Goal: Information Seeking & Learning: Compare options

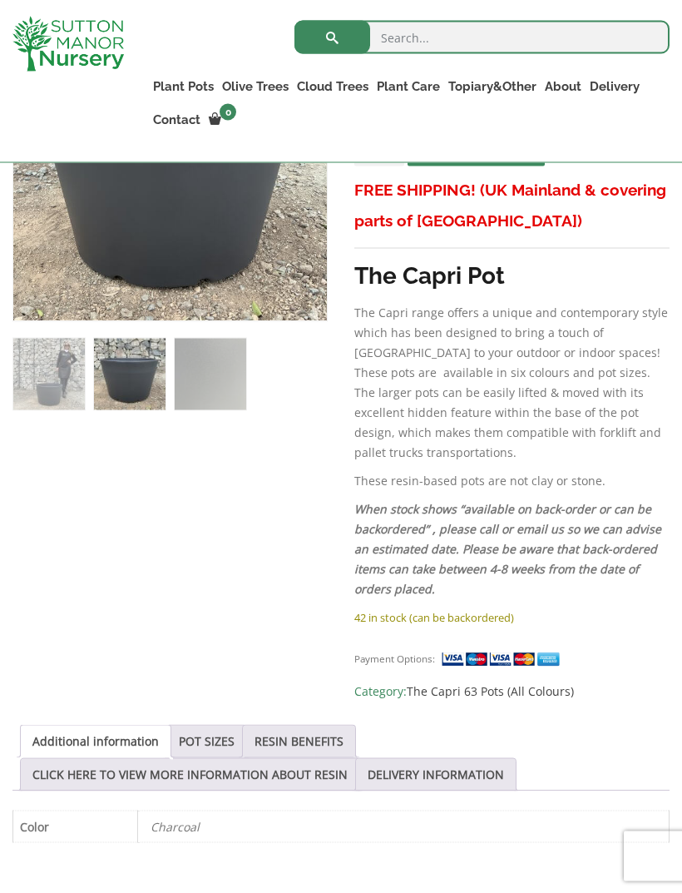
scroll to position [457, 0]
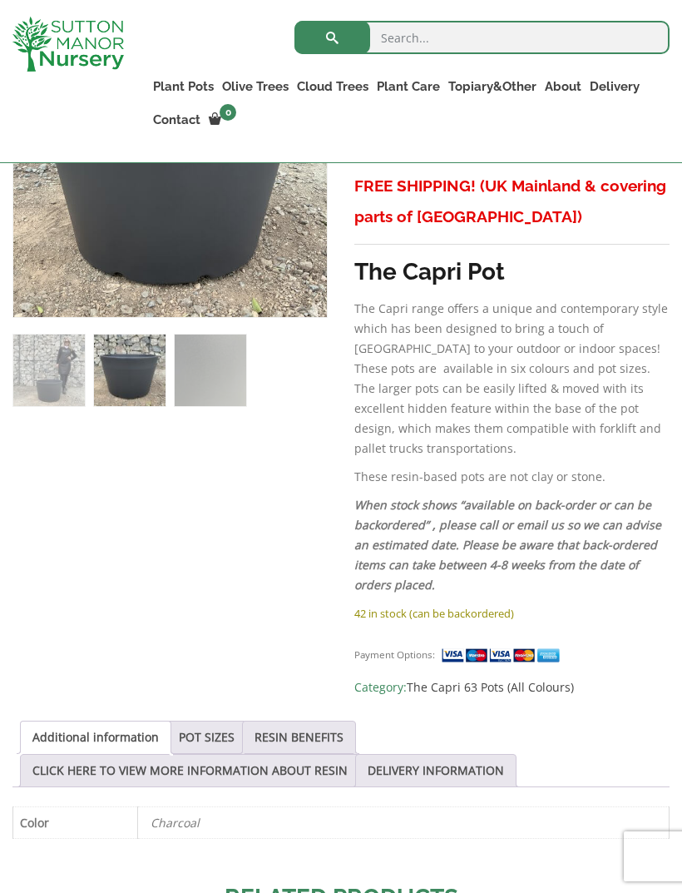
click at [200, 695] on div "Sale! 🔍 The Capri Pot 63 Colour Charcoal £ 188.95 Original price was: £188.95. …" at bounding box center [340, 621] width 657 height 1239
click at [199, 721] on link "POT SIZES" at bounding box center [207, 737] width 56 height 32
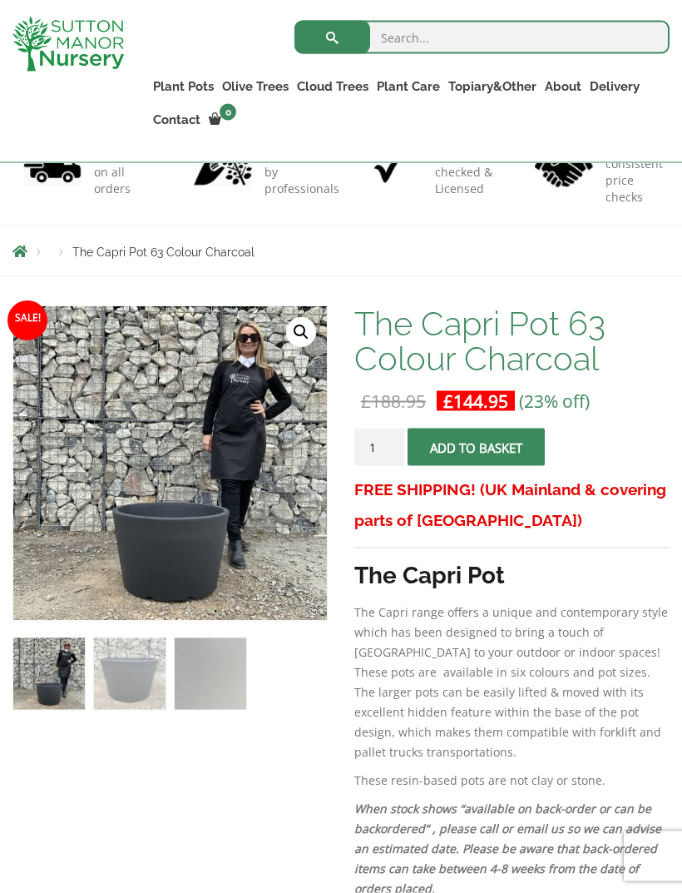
scroll to position [0, 0]
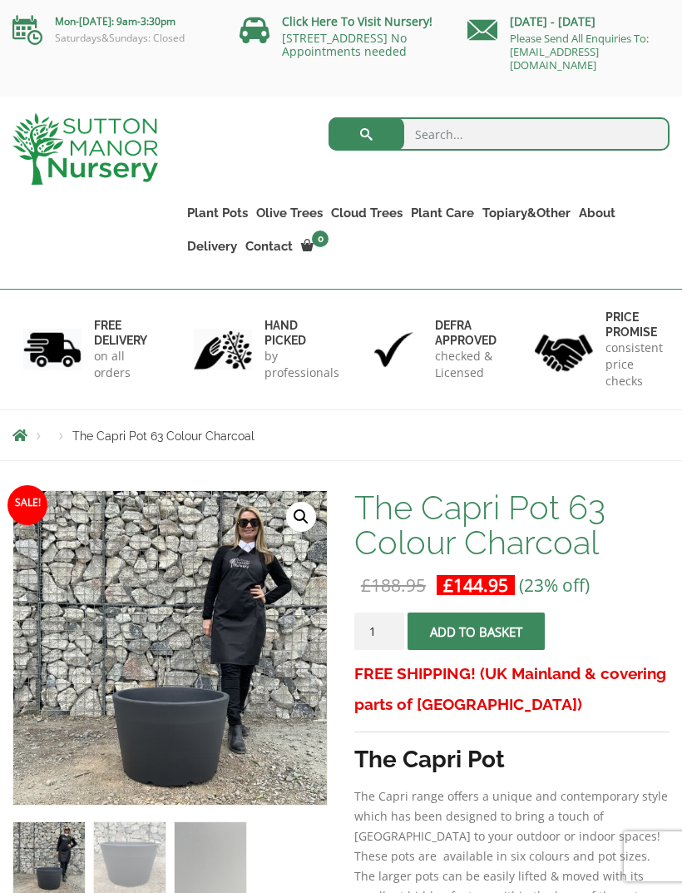
click at [0, 0] on link "Fibre Clay Pots" at bounding box center [0, 0] width 0 height 0
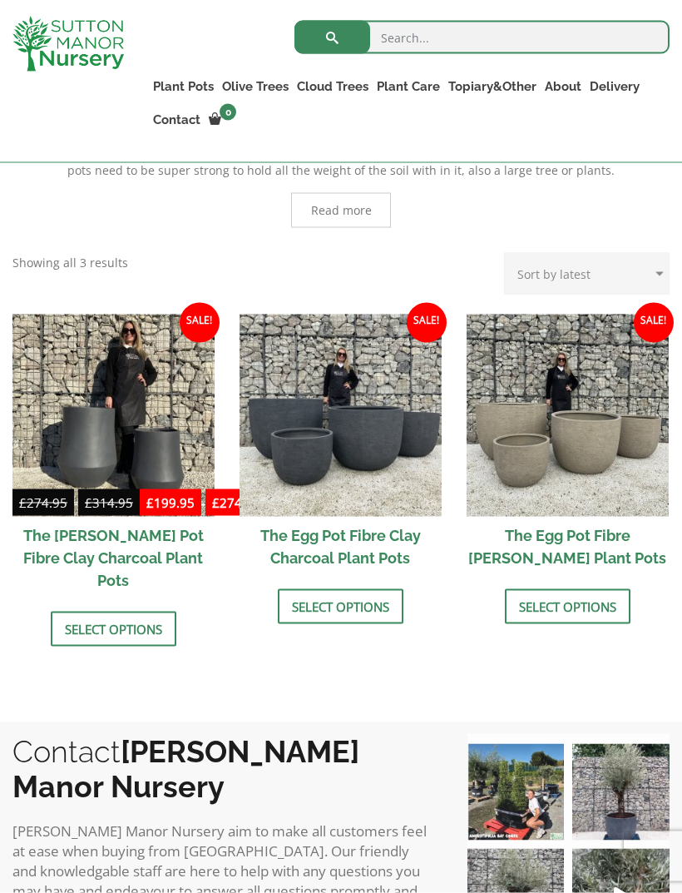
scroll to position [429, 0]
click at [293, 558] on h2 "The Egg Pot Fibre Clay Charcoal Plant Pots" at bounding box center [341, 546] width 202 height 60
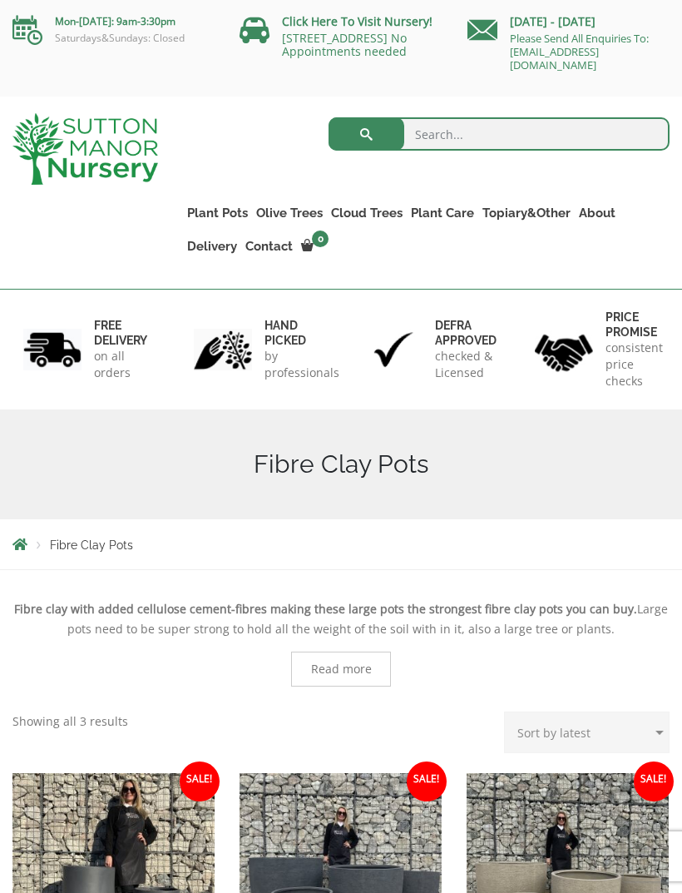
click at [0, 0] on link "The Milan Pots" at bounding box center [0, 0] width 0 height 0
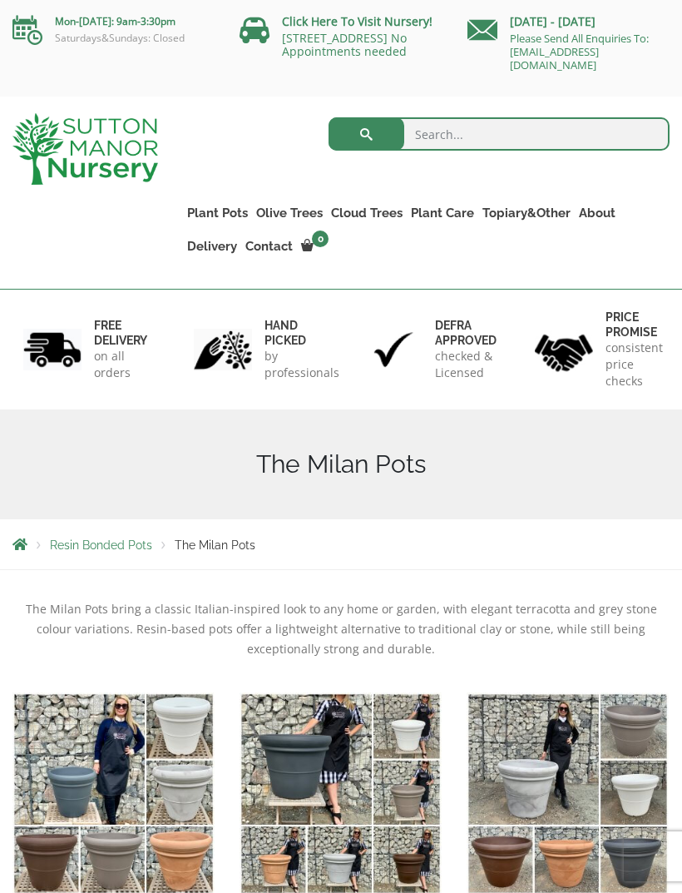
click at [0, 0] on link "The Amalfi Pots" at bounding box center [0, 0] width 0 height 0
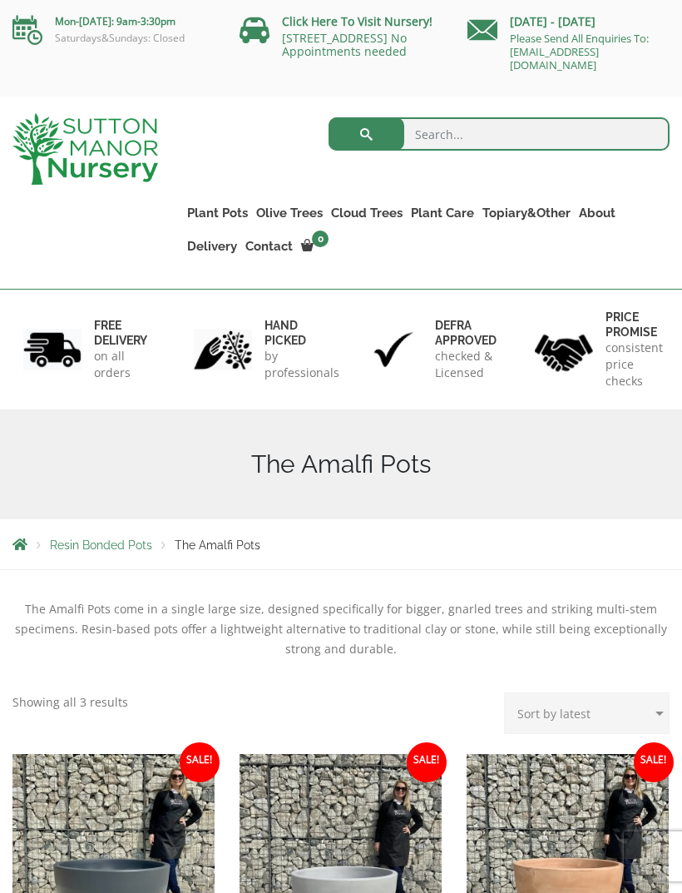
click at [0, 0] on link "The Brunello Pots" at bounding box center [0, 0] width 0 height 0
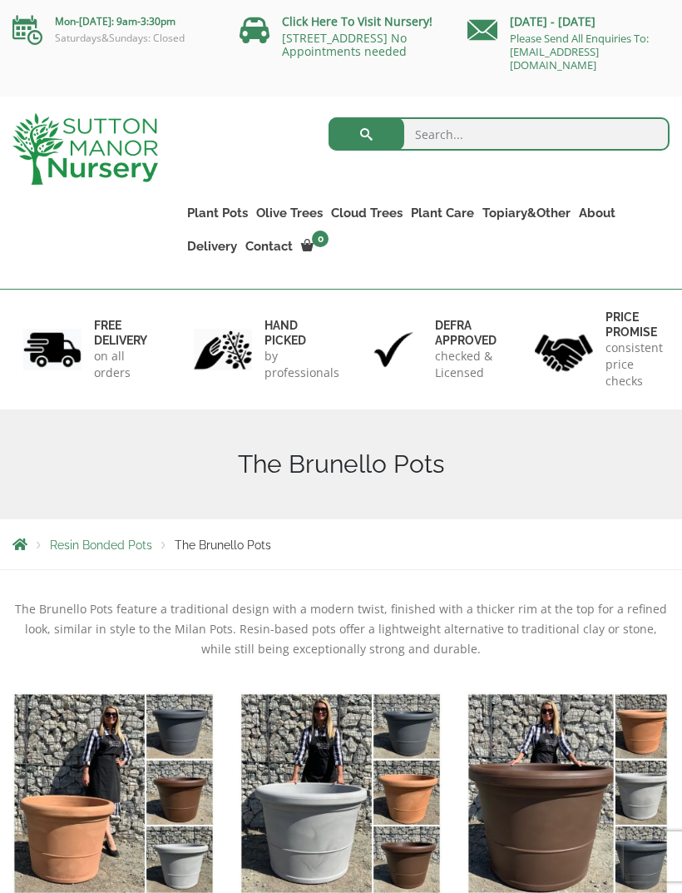
click at [0, 0] on link "The Venice Cube Pots" at bounding box center [0, 0] width 0 height 0
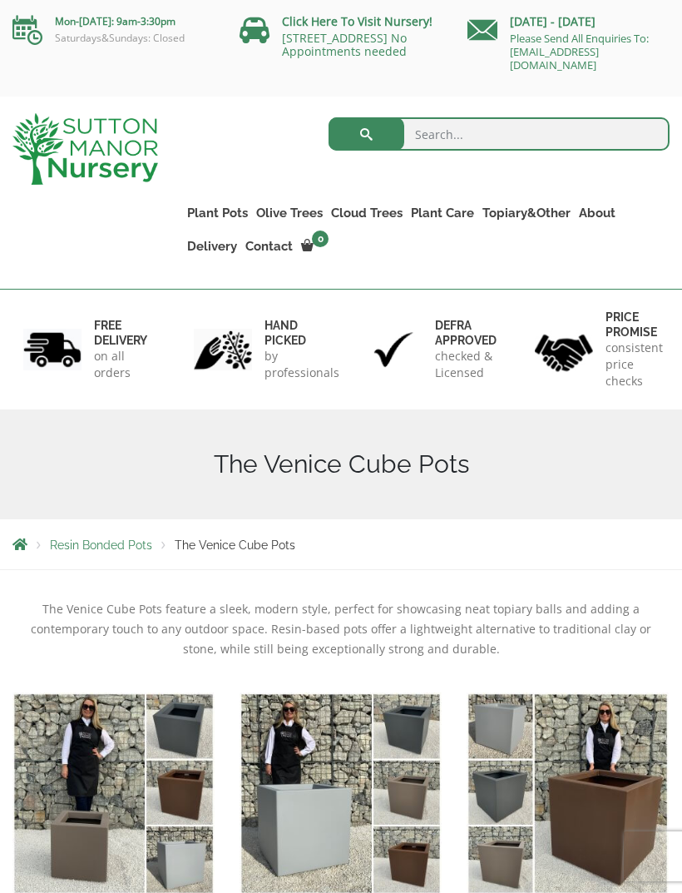
click at [0, 0] on link "The Rome Bowl" at bounding box center [0, 0] width 0 height 0
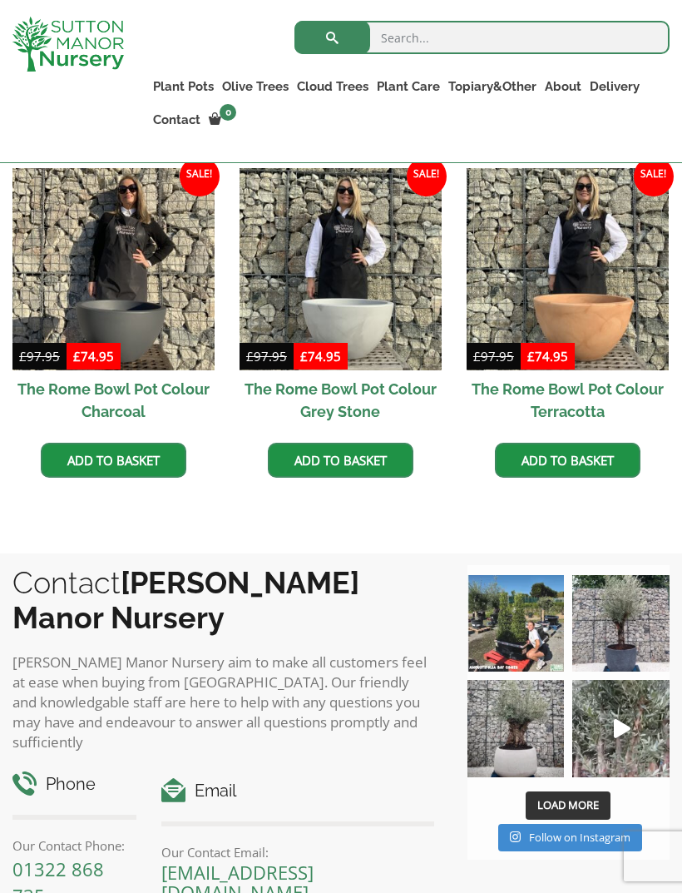
scroll to position [556, 0]
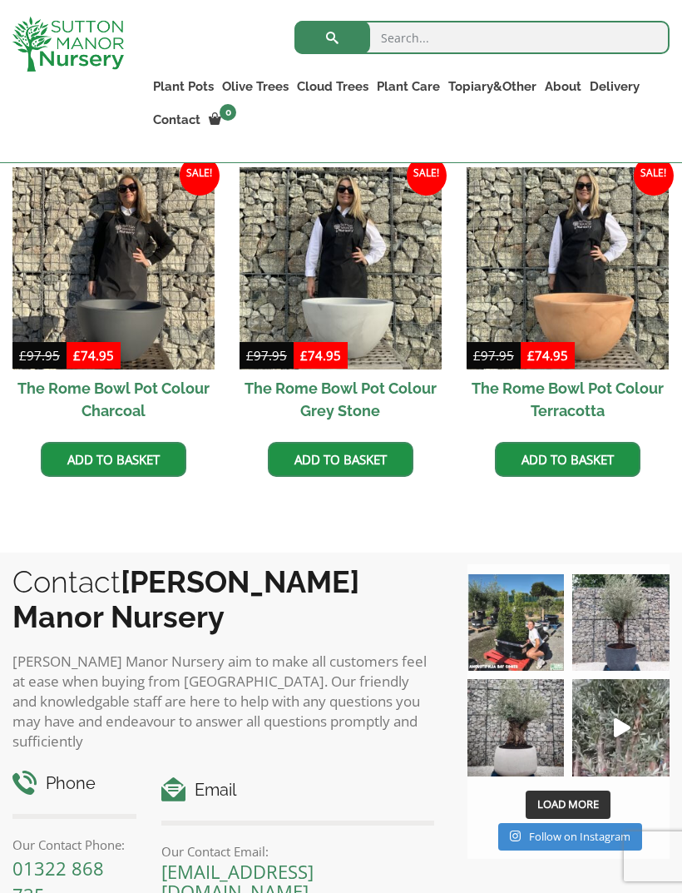
click at [40, 390] on h2 "The Rome Bowl Pot Colour Charcoal" at bounding box center [113, 399] width 202 height 60
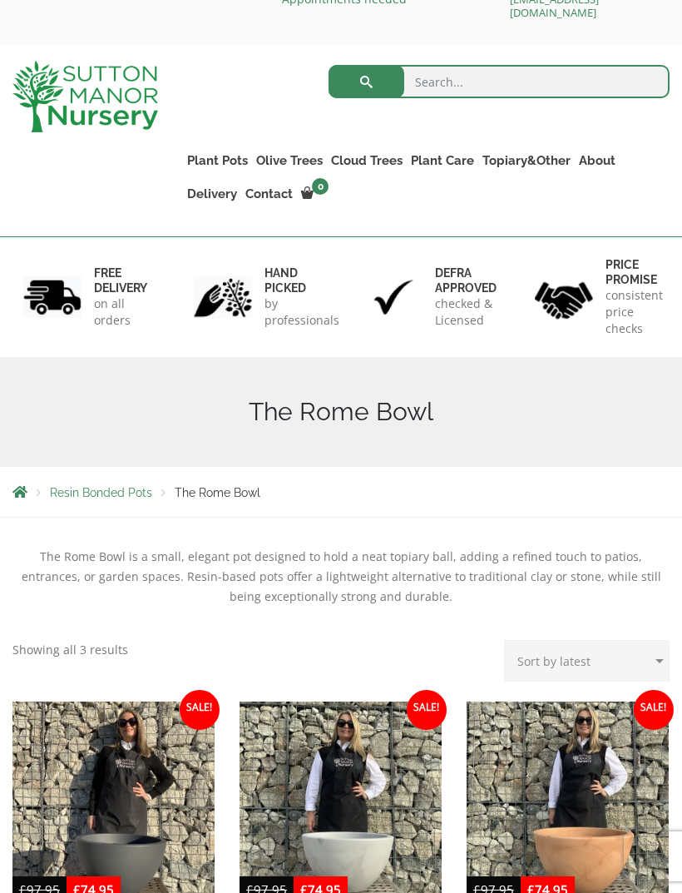
scroll to position [0, 0]
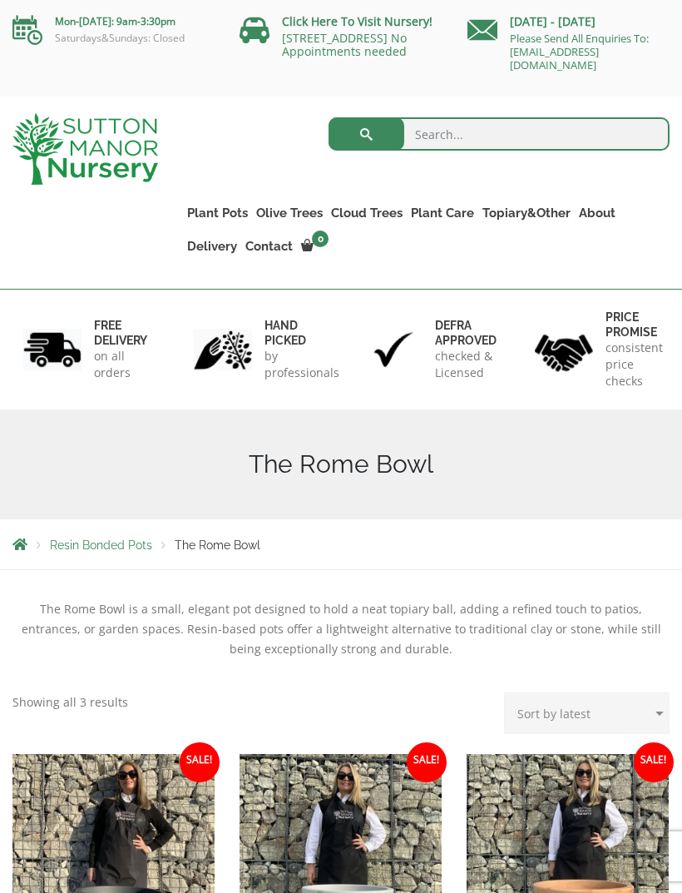
click at [0, 0] on link "The Sicilian Pots" at bounding box center [0, 0] width 0 height 0
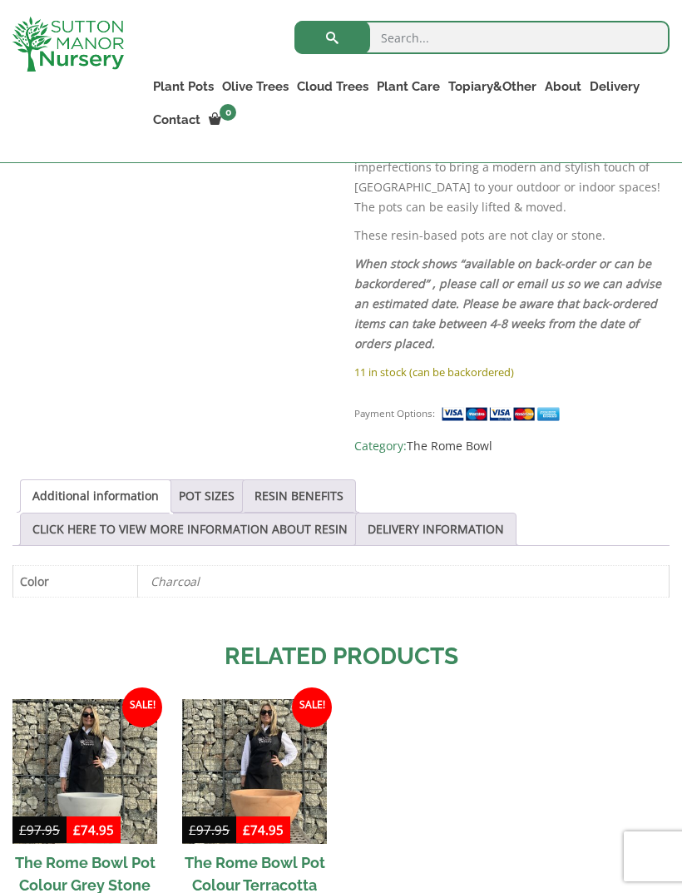
scroll to position [1009, 0]
click at [193, 495] on link "POT SIZES" at bounding box center [207, 495] width 56 height 32
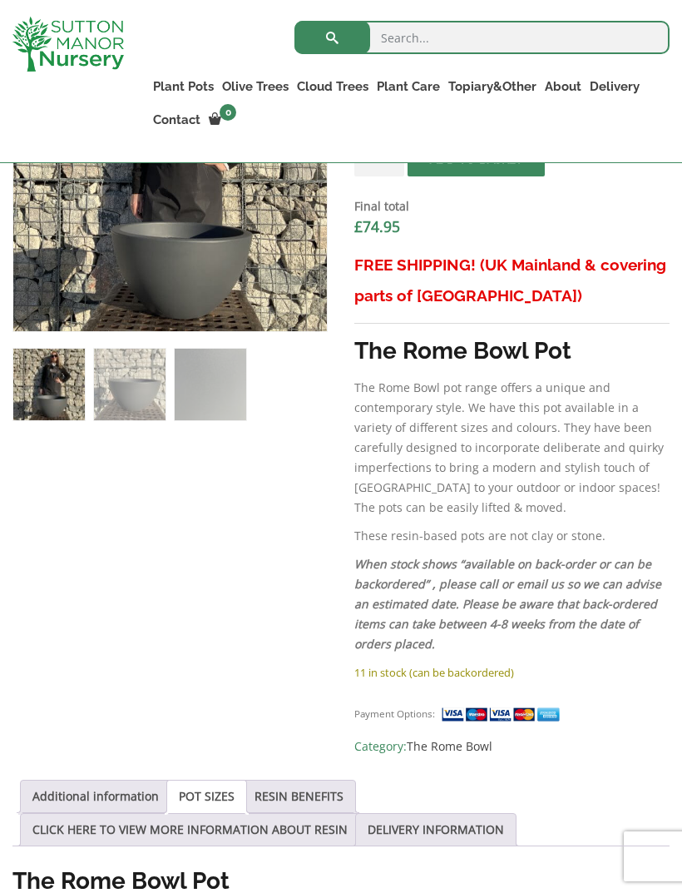
scroll to position [680, 0]
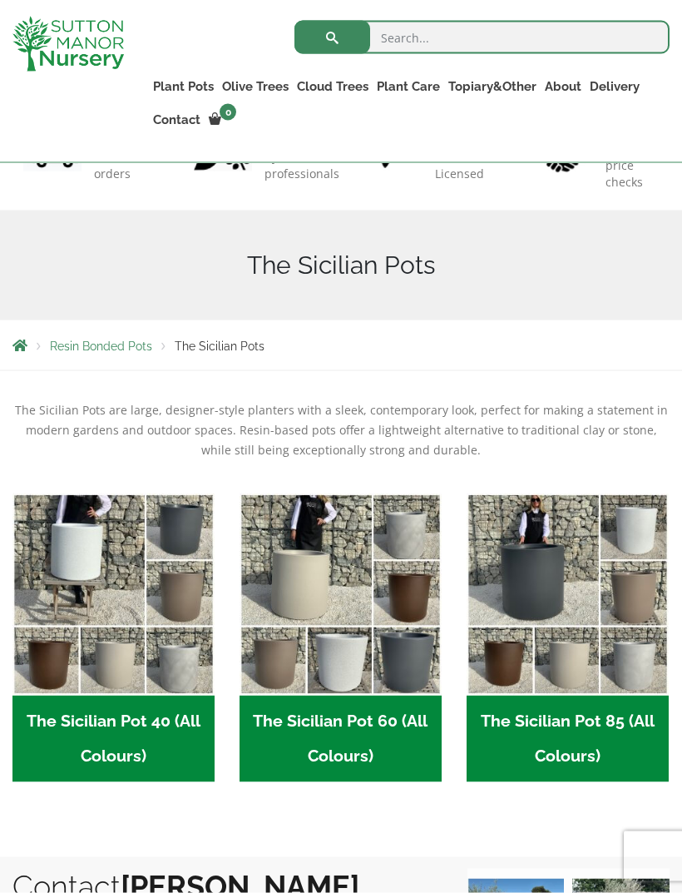
scroll to position [170, 0]
click at [275, 710] on h2 "The Sicilian Pot 60 (All Colours) (6)" at bounding box center [341, 738] width 202 height 87
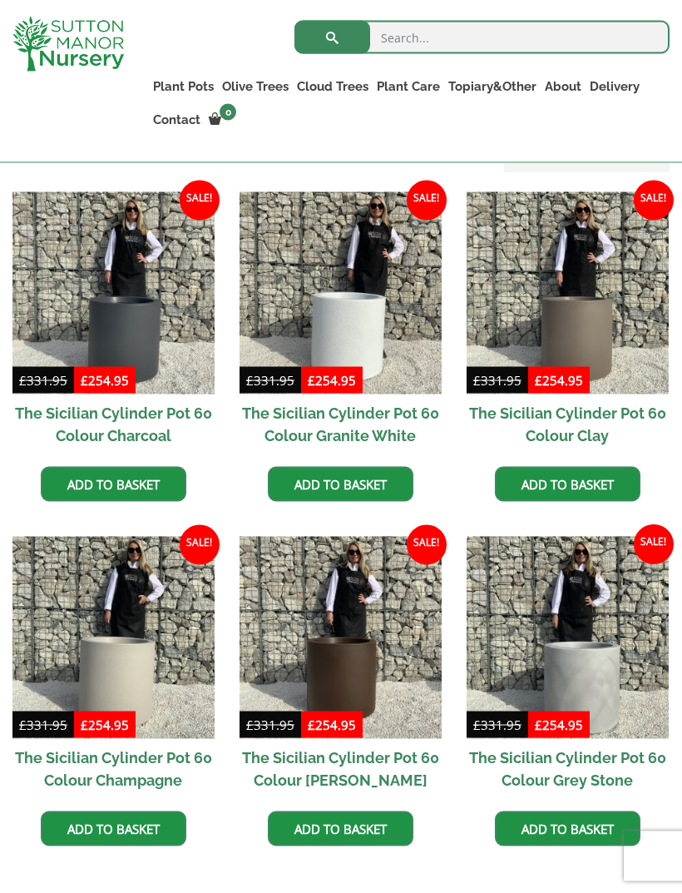
scroll to position [439, 0]
click at [34, 429] on h2 "The Sicilian Cylinder Pot 60 Colour Charcoal" at bounding box center [113, 423] width 202 height 60
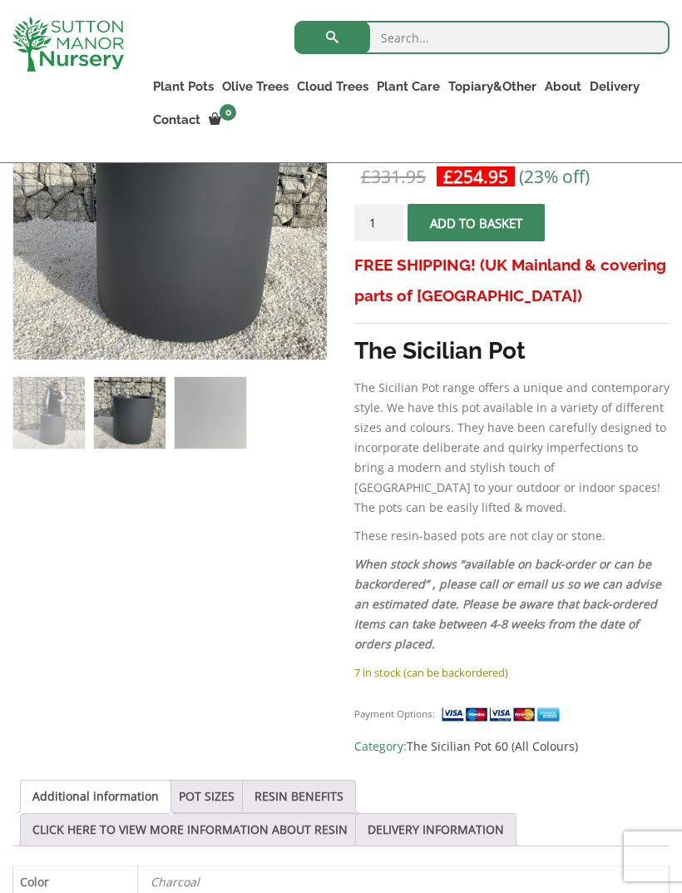
scroll to position [415, 0]
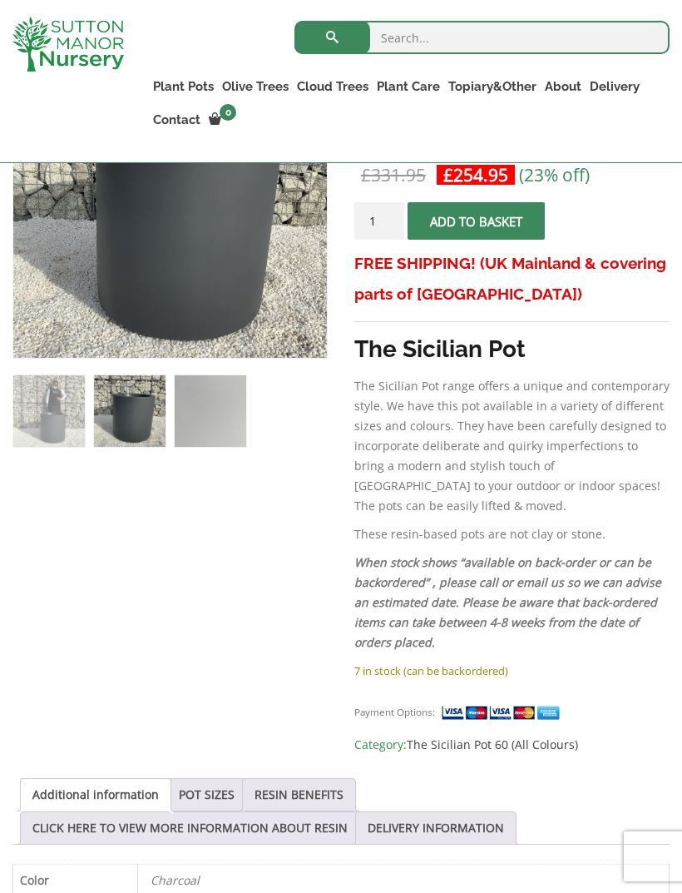
click at [192, 779] on link "POT SIZES" at bounding box center [207, 795] width 56 height 32
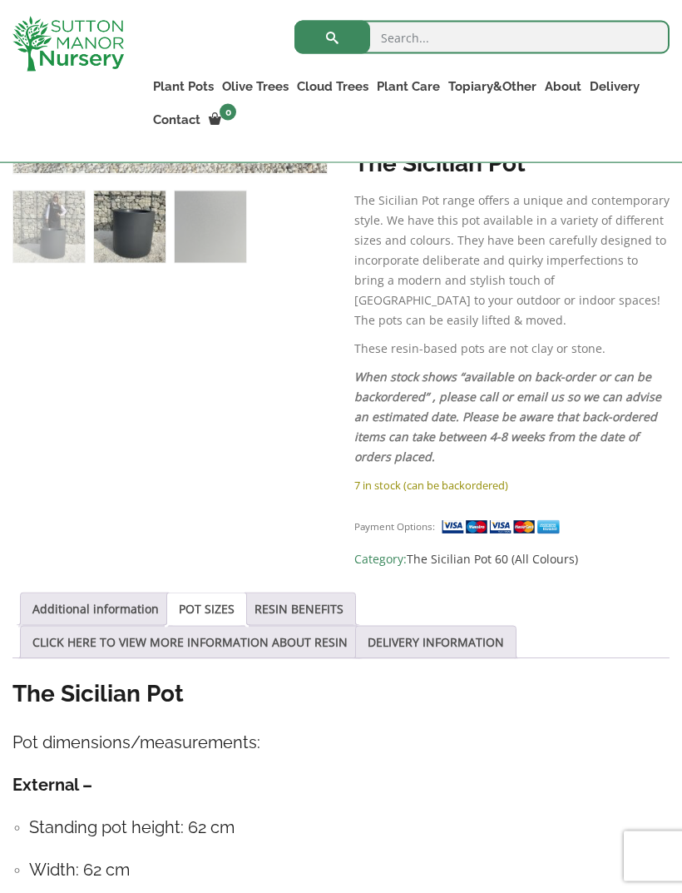
scroll to position [579, 0]
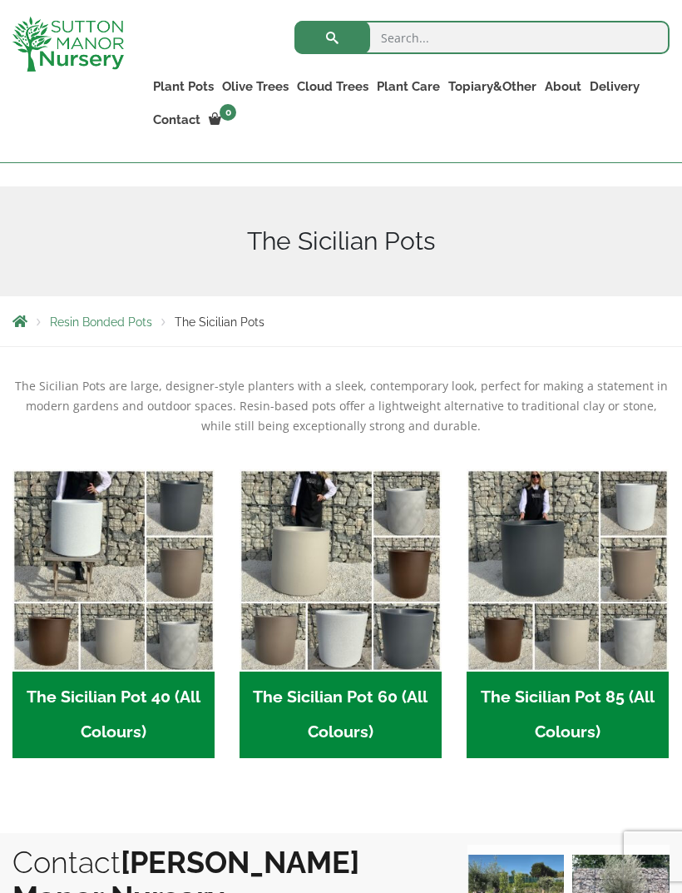
click at [74, 706] on h2 "The Sicilian Pot 40 (All Colours) (6)" at bounding box center [113, 714] width 202 height 87
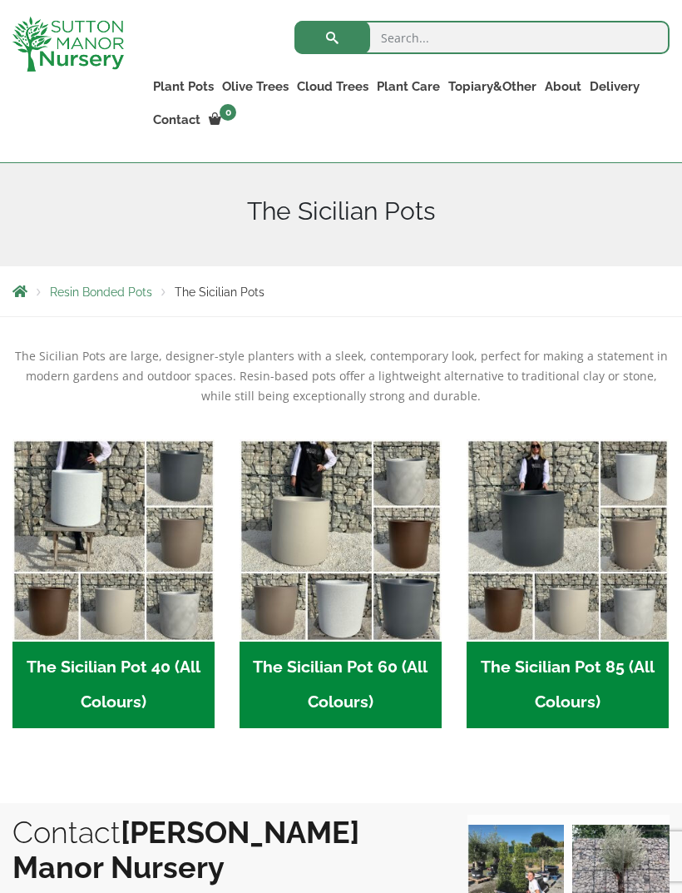
click at [259, 588] on img "Visit product category The Sicilian Pot 60 (All Colours)" at bounding box center [341, 540] width 202 height 202
click at [496, 577] on img "Visit product category The Sicilian Pot 85 (All Colours)" at bounding box center [568, 540] width 202 height 202
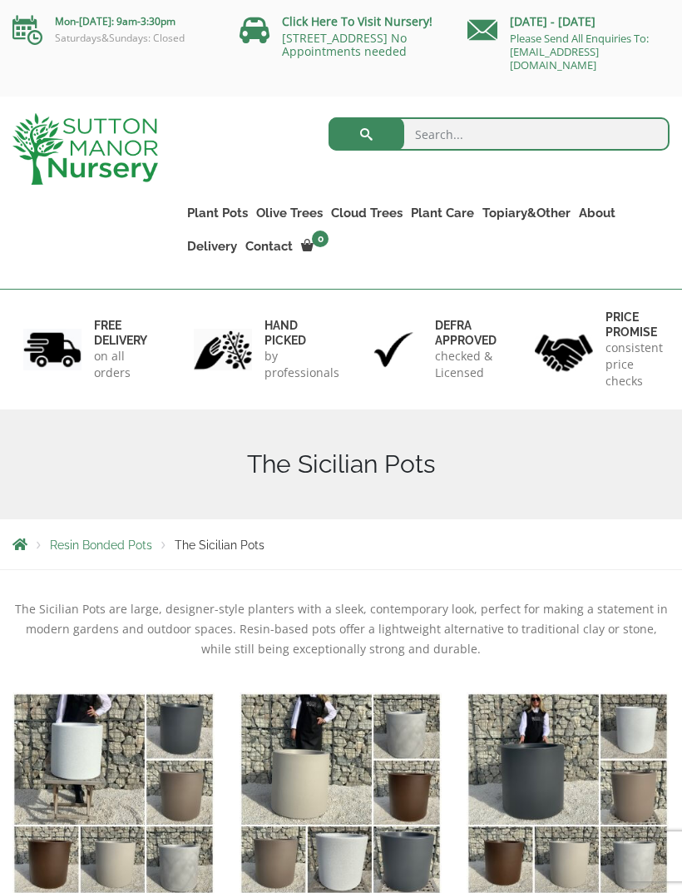
click at [0, 0] on link "Wabi-Sabi" at bounding box center [0, 0] width 0 height 0
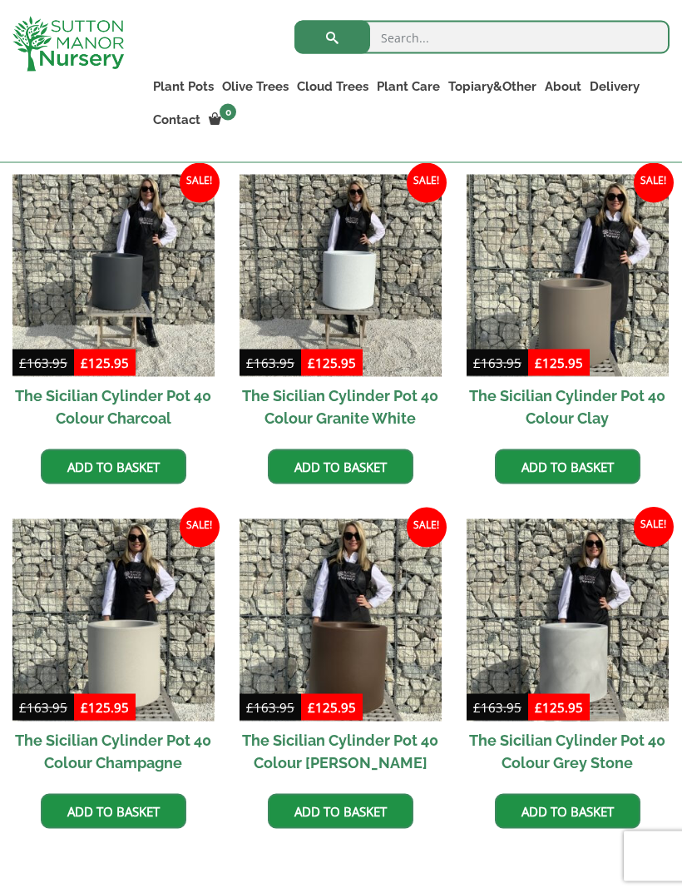
scroll to position [461, 0]
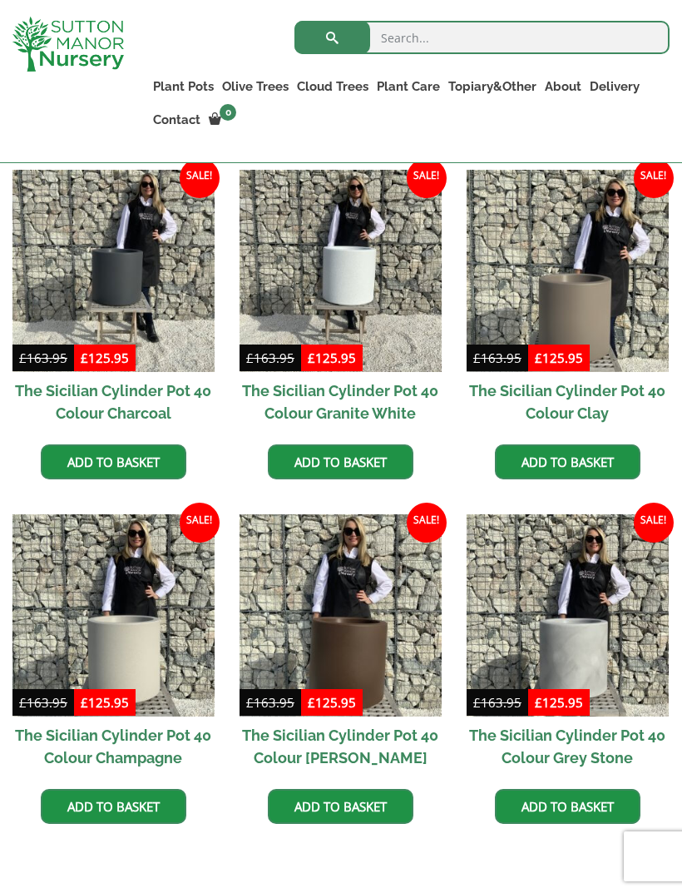
click at [57, 408] on h2 "The Sicilian Cylinder Pot 40 Colour Charcoal" at bounding box center [113, 402] width 202 height 60
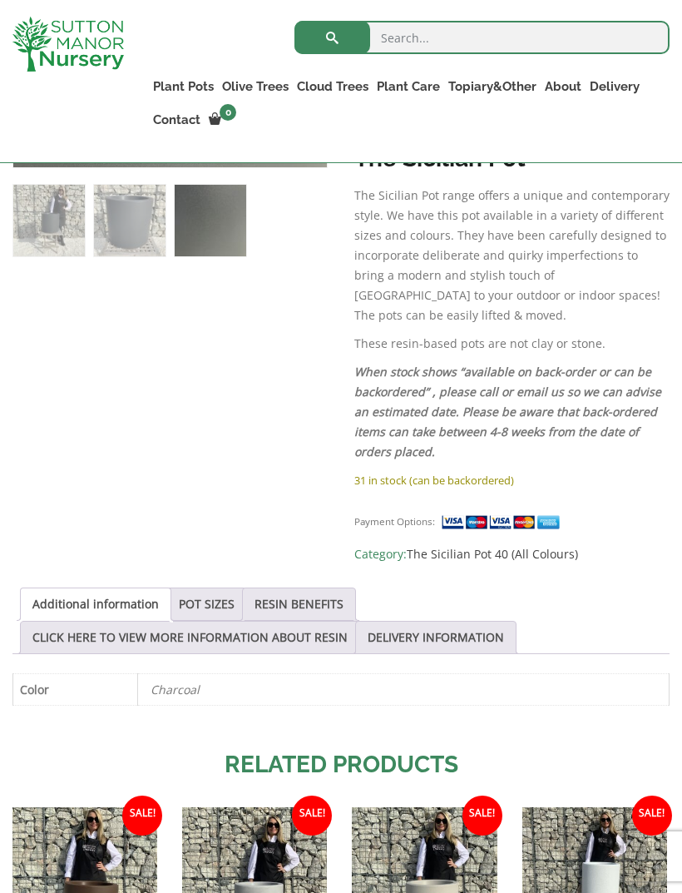
scroll to position [613, 0]
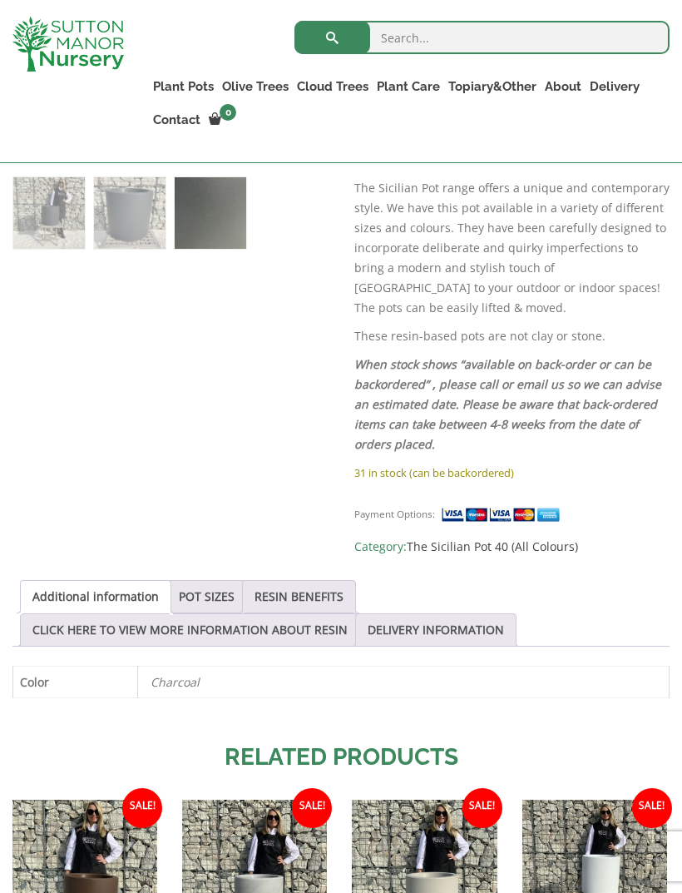
click at [182, 584] on link "POT SIZES" at bounding box center [207, 597] width 56 height 32
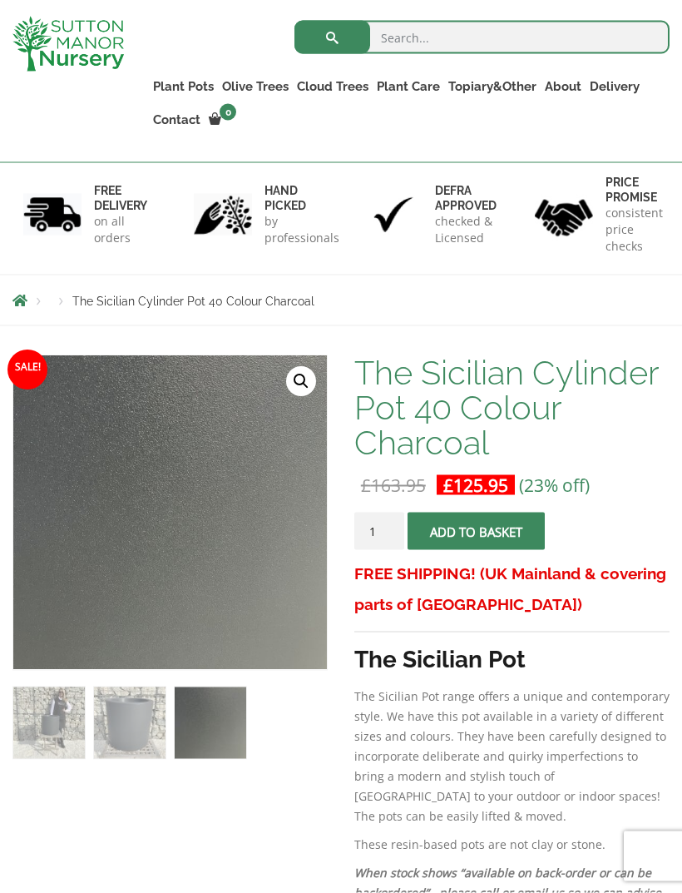
scroll to position [95, 0]
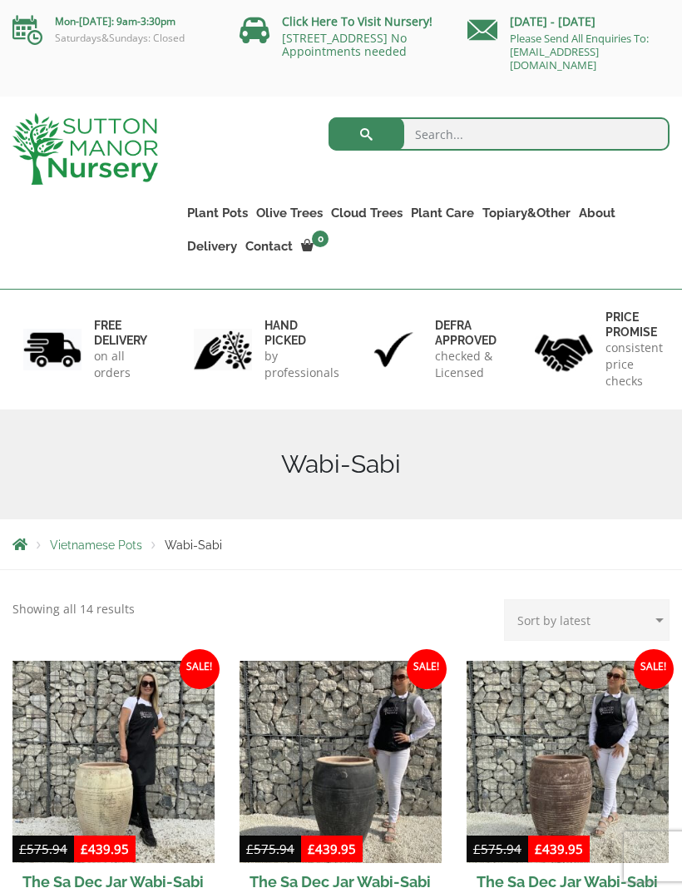
click at [0, 0] on link "The Alfresco Pots" at bounding box center [0, 0] width 0 height 0
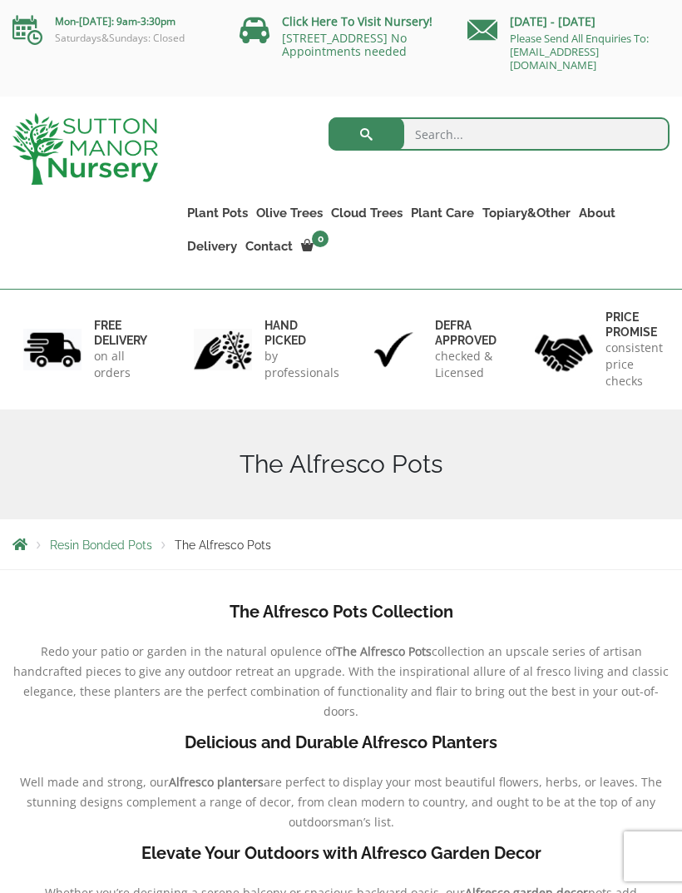
click at [0, 0] on link "Vietnamese Pots" at bounding box center [0, 0] width 0 height 0
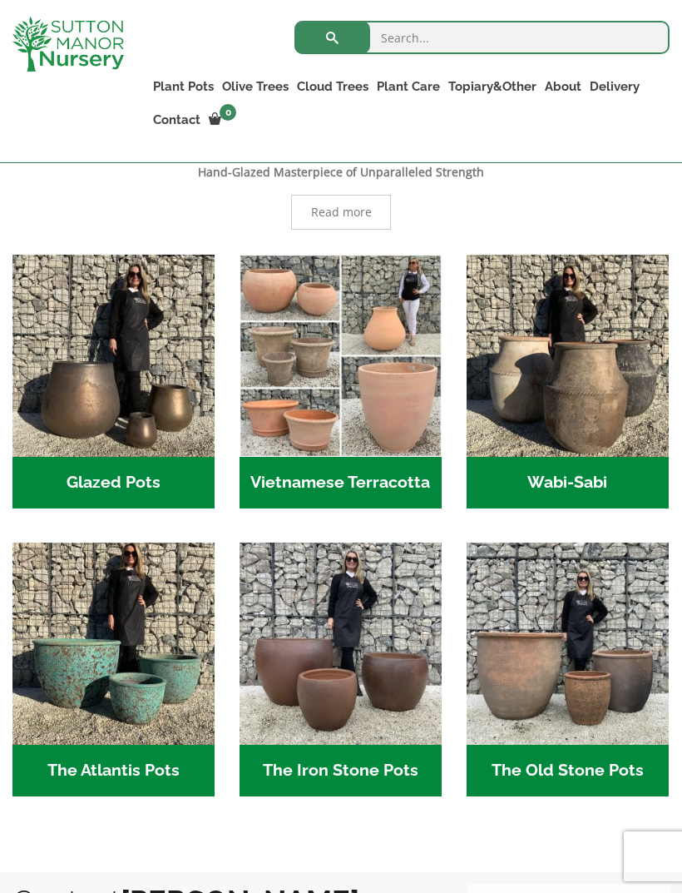
scroll to position [455, 0]
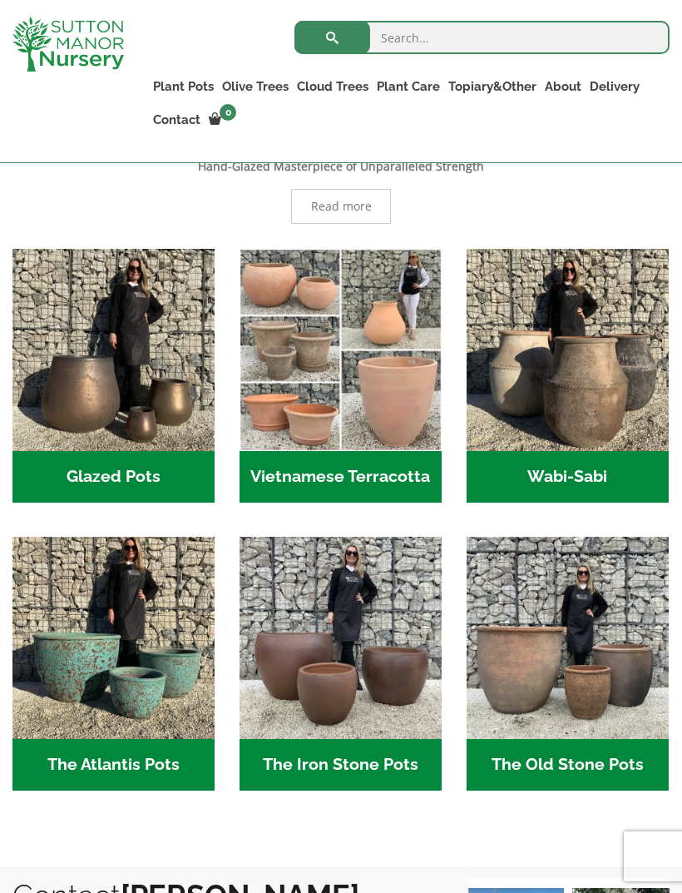
click at [37, 477] on h2 "Glazed Pots (12)" at bounding box center [113, 477] width 202 height 52
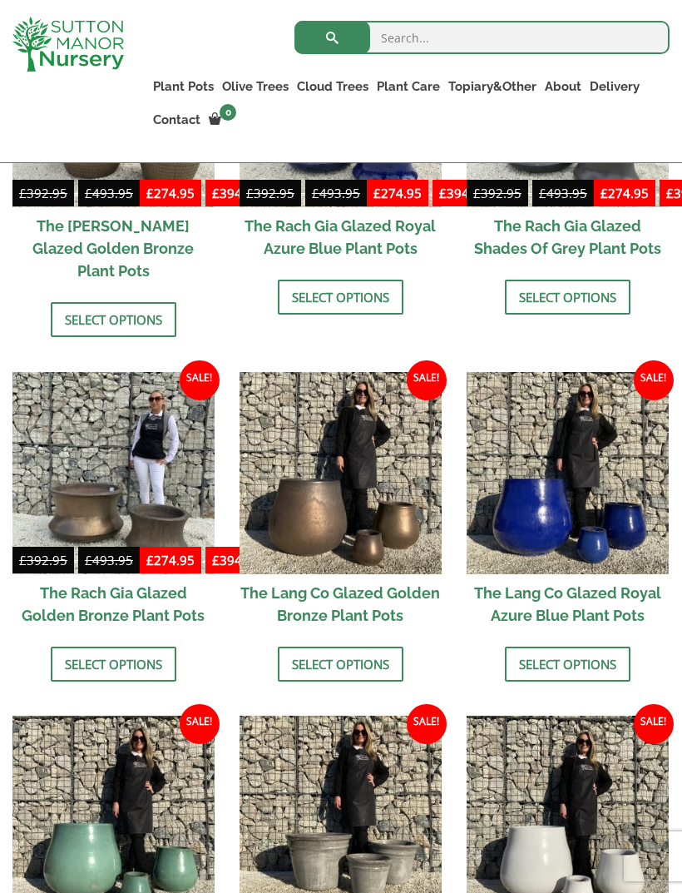
scroll to position [990, 0]
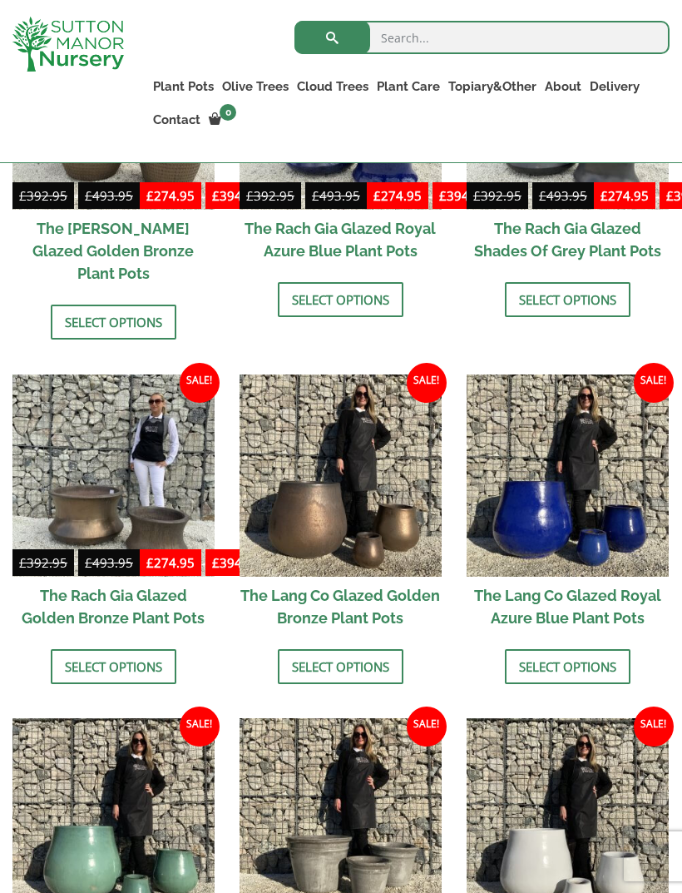
click at [309, 649] on link "Select options" at bounding box center [341, 666] width 126 height 35
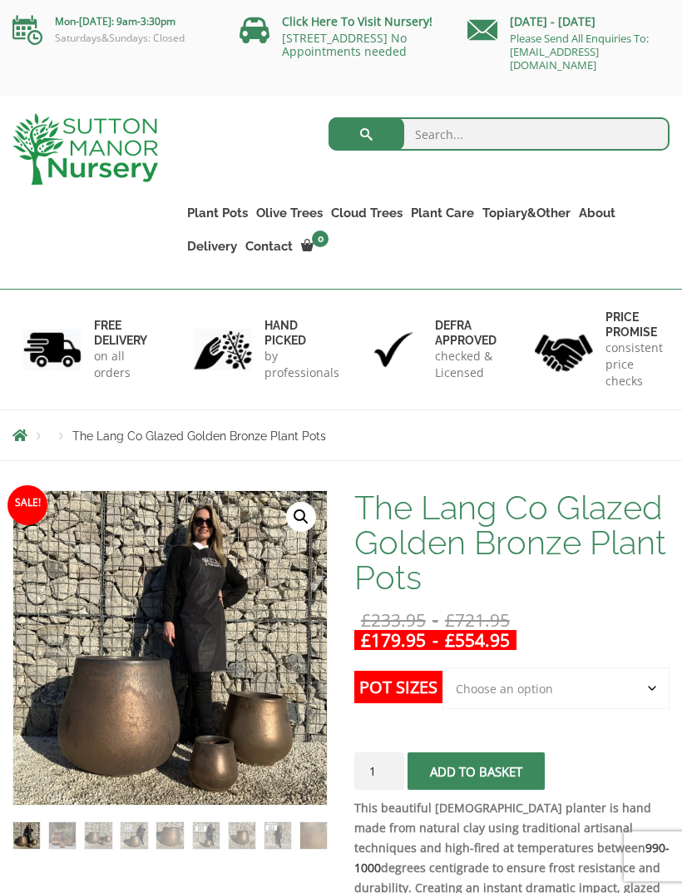
click at [0, 0] on link "Care Packages" at bounding box center [0, 0] width 0 height 0
